Goal: Task Accomplishment & Management: Complete application form

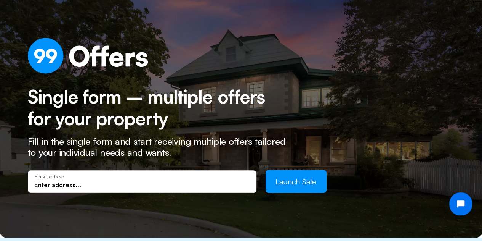
scroll to position [36, 0]
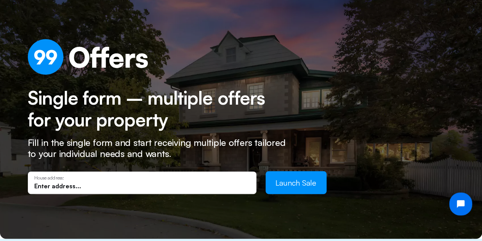
click at [39, 182] on input "text" at bounding box center [142, 185] width 216 height 8
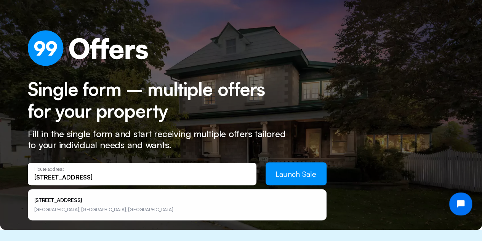
scroll to position [48, 0]
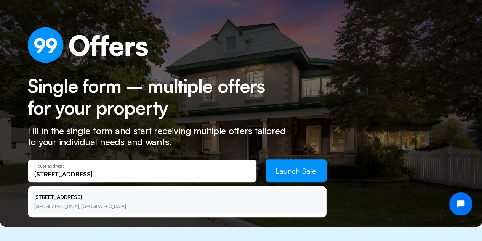
click at [76, 196] on li "[STREET_ADDRESS]" at bounding box center [177, 201] width 292 height 24
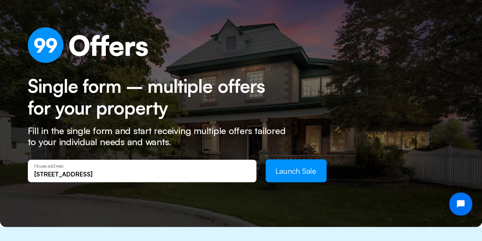
type input "[STREET_ADDRESS]"
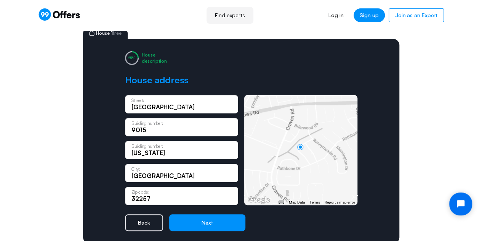
scroll to position [52, 0]
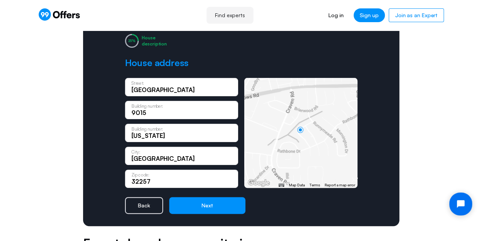
click at [242, 82] on div "[GEOGRAPHIC_DATA]: 9015 Building number: [US_STATE][GEOGRAPHIC_DATA] number: [G…" at bounding box center [241, 133] width 233 height 110
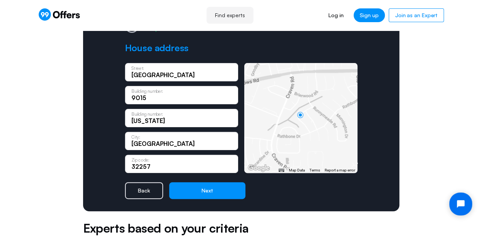
scroll to position [67, 0]
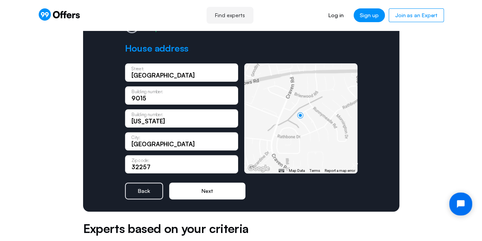
click at [203, 189] on button "Next" at bounding box center [207, 190] width 76 height 17
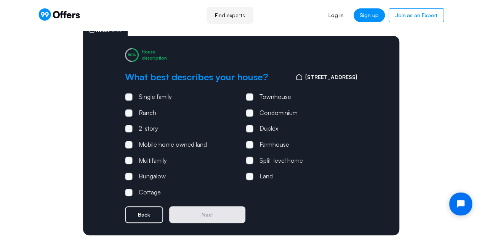
scroll to position [39, 0]
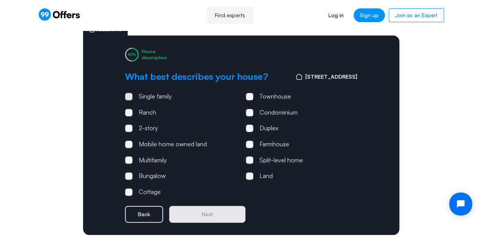
click at [128, 98] on span at bounding box center [129, 97] width 8 height 8
click at [0, 0] on input "Single family" at bounding box center [0, 0] width 0 height 0
click at [213, 211] on button "Next" at bounding box center [207, 213] width 76 height 17
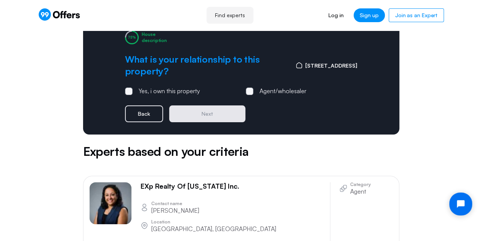
scroll to position [0, 0]
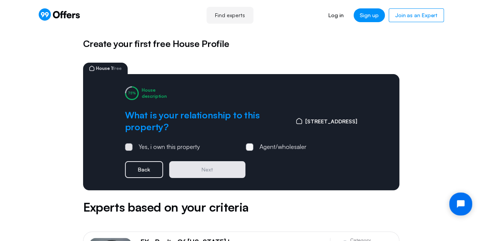
click at [130, 146] on span at bounding box center [129, 147] width 8 height 8
click at [0, 0] on input "Yes, i own this property" at bounding box center [0, 0] width 0 height 0
click at [194, 171] on button "Next" at bounding box center [207, 169] width 76 height 17
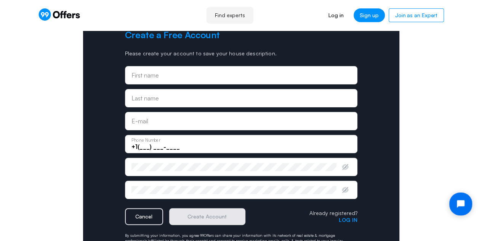
scroll to position [53, 0]
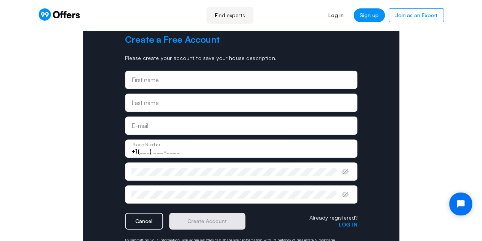
click at [137, 78] on input "text" at bounding box center [242, 79] width 220 height 8
type input "[PERSON_NAME]"
type input "Yazdiya"
type input "[EMAIL_ADDRESS][DOMAIN_NAME]"
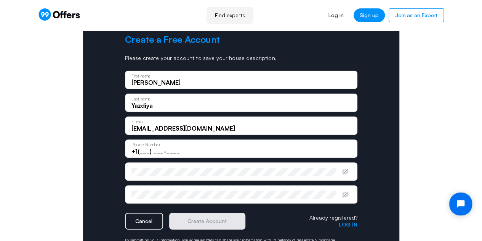
click at [140, 149] on input "+1(___) ___-____" at bounding box center [242, 151] width 220 height 8
click at [140, 151] on input "+1(___) ___-____" at bounding box center [242, 151] width 220 height 8
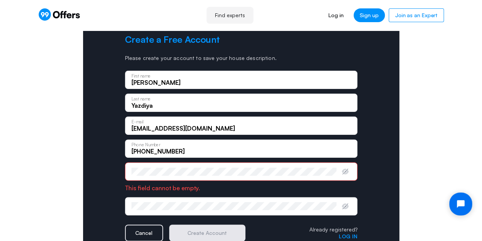
type input "[PHONE_NUMBER]"
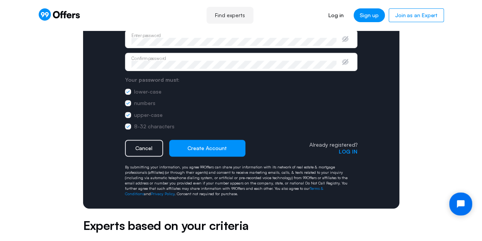
scroll to position [185, 0]
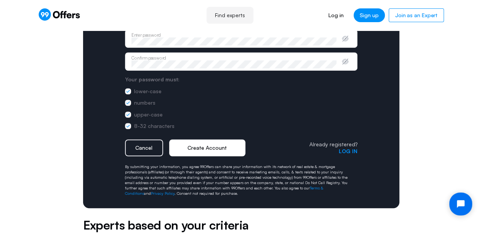
click at [211, 149] on button "Create Account" at bounding box center [207, 147] width 76 height 17
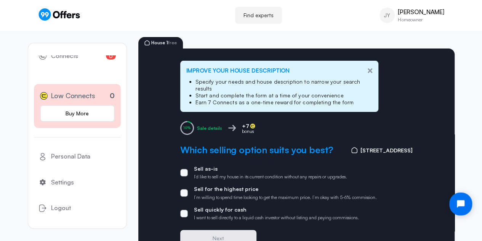
scroll to position [51, 0]
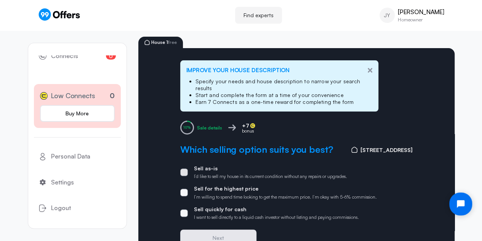
click at [186, 169] on span at bounding box center [184, 172] width 8 height 8
click at [0, 0] on input "Sell as-is I’d like to sell my house in its current condition without any repai…" at bounding box center [0, 0] width 0 height 0
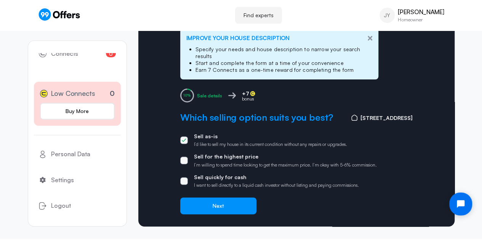
scroll to position [83, 0]
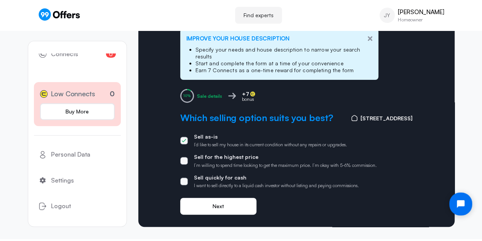
click at [225, 204] on button "Next" at bounding box center [218, 205] width 76 height 17
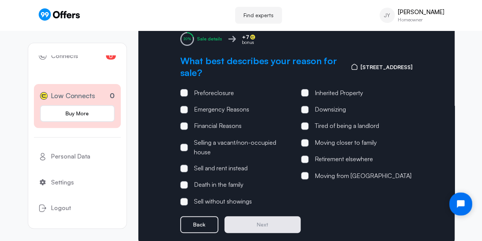
scroll to position [79, 0]
click at [306, 89] on span at bounding box center [305, 93] width 8 height 8
click at [0, 0] on input "Inherited Property" at bounding box center [0, 0] width 0 height 0
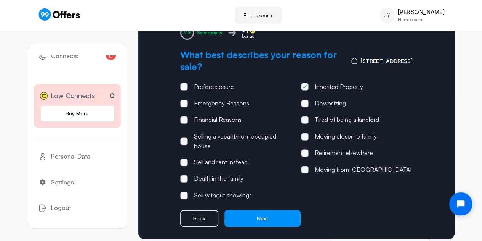
scroll to position [83, 0]
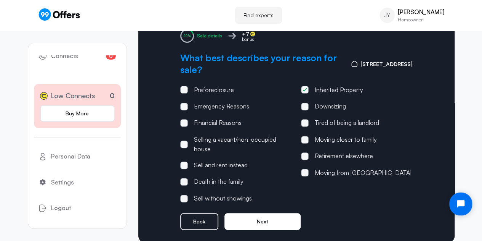
click at [265, 215] on button "Next" at bounding box center [263, 221] width 76 height 17
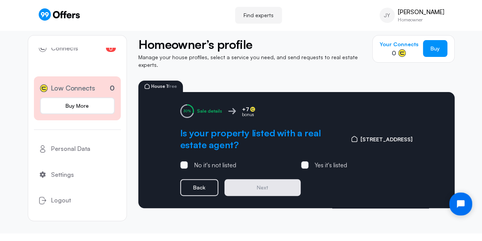
scroll to position [0, 0]
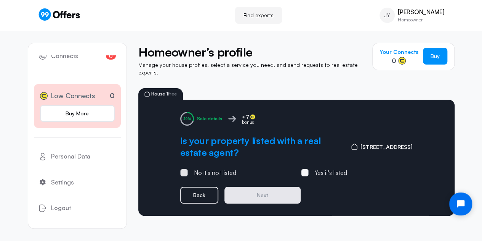
click at [185, 169] on span at bounding box center [184, 173] width 8 height 8
click at [0, 0] on input "No it's not listed" at bounding box center [0, 0] width 0 height 0
click at [251, 187] on button "Next" at bounding box center [263, 194] width 76 height 17
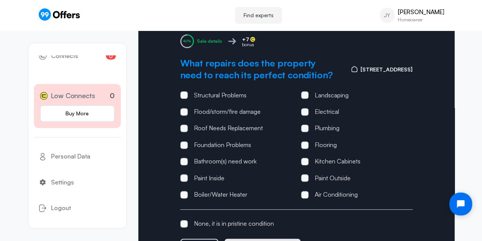
scroll to position [77, 0]
click at [183, 165] on span at bounding box center [184, 162] width 8 height 8
click at [0, 0] on input "Bathroom(s) need work" at bounding box center [0, 0] width 0 height 0
click at [185, 182] on span at bounding box center [184, 178] width 8 height 8
click at [0, 0] on input "Paint Inside" at bounding box center [0, 0] width 0 height 0
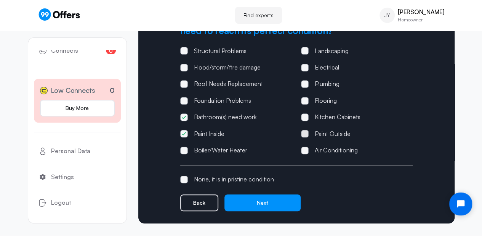
scroll to position [130, 0]
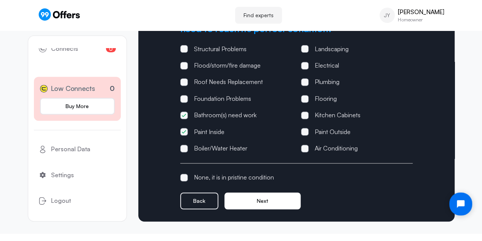
click at [273, 196] on button "Next" at bounding box center [263, 200] width 76 height 17
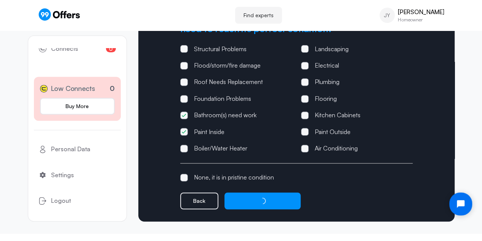
scroll to position [0, 0]
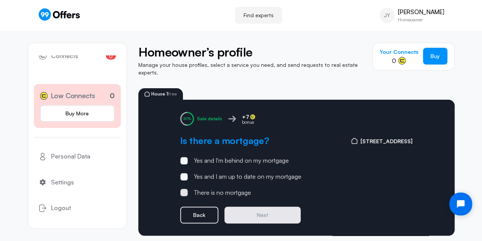
click at [185, 188] on span at bounding box center [184, 192] width 8 height 8
click at [0, 0] on input "There is no mortgage" at bounding box center [0, 0] width 0 height 0
click at [251, 207] on button "Next" at bounding box center [263, 214] width 76 height 17
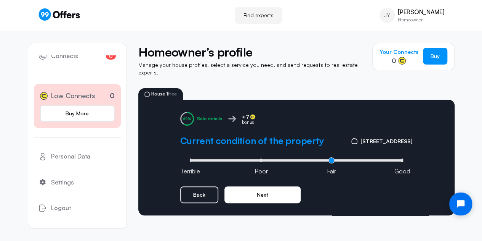
click at [263, 187] on button "Next" at bounding box center [263, 194] width 76 height 17
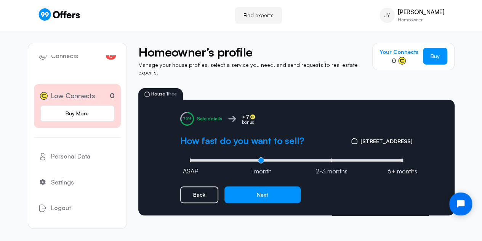
click at [261, 159] on input "range" at bounding box center [296, 160] width 217 height 2
type input "2"
click at [331, 159] on input "range" at bounding box center [296, 160] width 217 height 2
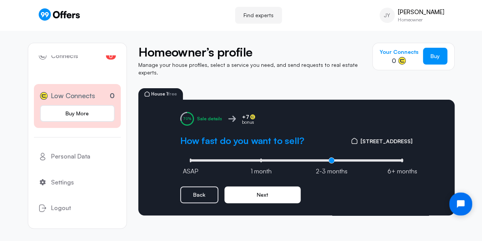
click at [267, 188] on button "Next" at bounding box center [263, 194] width 76 height 17
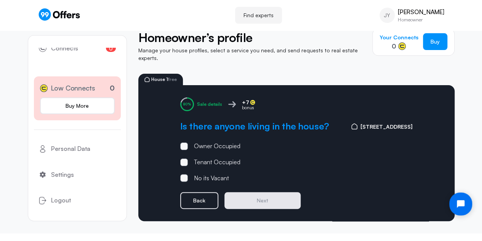
scroll to position [20, 0]
click at [184, 179] on span at bounding box center [184, 178] width 2 height 2
click at [0, 0] on input "No its Vacant" at bounding box center [0, 0] width 0 height 0
click at [251, 197] on button "Next" at bounding box center [263, 200] width 76 height 17
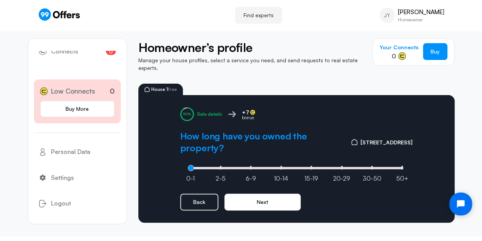
scroll to position [7, 0]
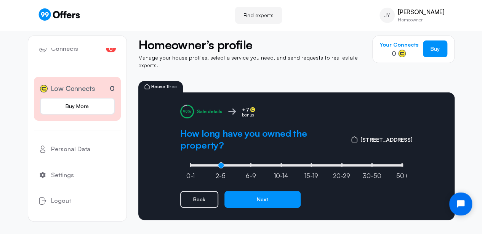
click at [208, 164] on input "range" at bounding box center [296, 165] width 217 height 2
type input "0"
click at [191, 164] on input "range" at bounding box center [296, 165] width 217 height 2
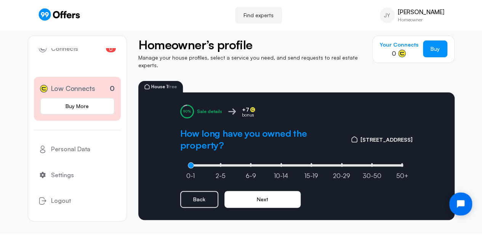
click at [265, 194] on button "Next" at bounding box center [263, 199] width 76 height 17
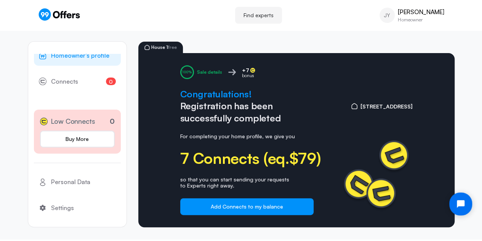
scroll to position [46, 0]
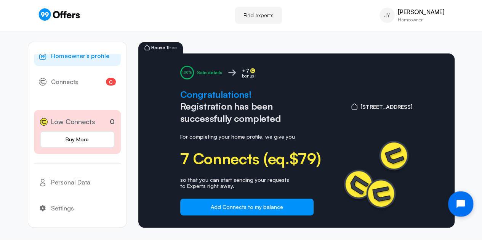
click at [457, 205] on icon "Open chat widget" at bounding box center [461, 203] width 8 height 8
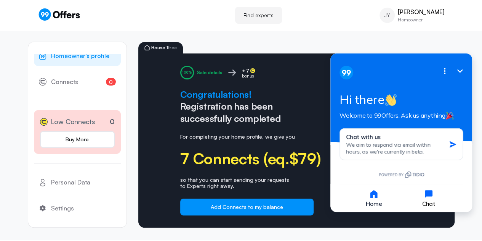
click at [429, 194] on icon "button" at bounding box center [429, 194] width 8 height 8
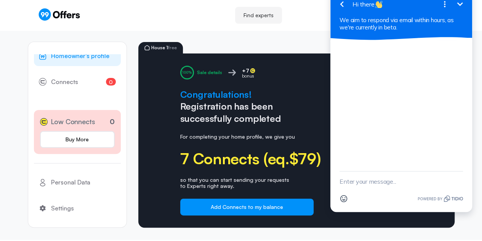
click at [343, 162] on div at bounding box center [402, 105] width 142 height 131
click at [344, 176] on textarea "New message" at bounding box center [402, 181] width 124 height 20
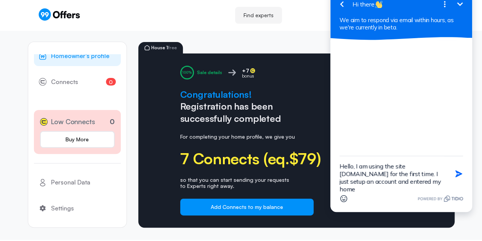
click at [382, 173] on textarea "Hello, I am using the site [DOMAIN_NAME] for the first time. I just setup an ac…" at bounding box center [392, 173] width 104 height 35
click at [390, 191] on div "Emoji" at bounding box center [402, 198] width 124 height 14
click at [390, 190] on textarea "Hello, I am using the site [DOMAIN_NAME] for the first time to help me sell a h…" at bounding box center [392, 173] width 104 height 35
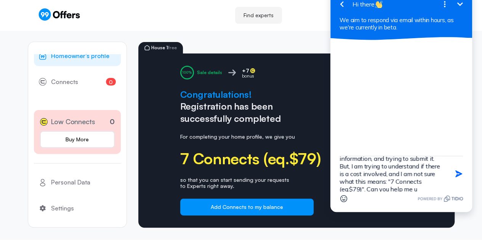
scroll to position [40, 0]
type textarea "Hello, I am using the site [DOMAIN_NAME] for the first time to help me sell a h…"
click at [458, 172] on icon "button" at bounding box center [459, 173] width 7 height 7
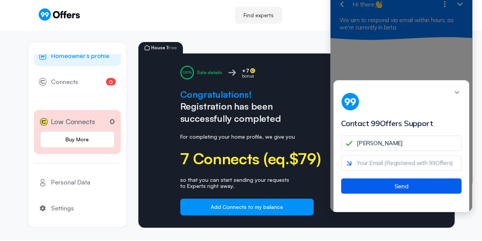
type input "[PERSON_NAME]"
type input "[EMAIL_ADDRESS][DOMAIN_NAME]"
click at [403, 193] on button "Send" at bounding box center [401, 185] width 120 height 15
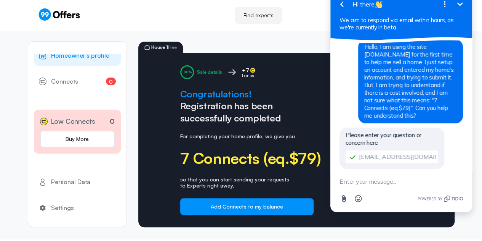
scroll to position [46, 0]
